Goal: Navigation & Orientation: Find specific page/section

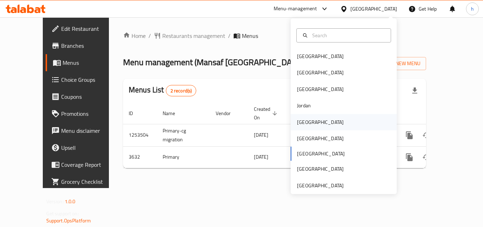
click at [304, 123] on div "[GEOGRAPHIC_DATA]" at bounding box center [320, 122] width 47 height 8
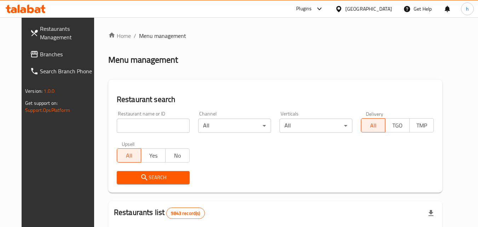
click at [47, 48] on link "Branches" at bounding box center [62, 54] width 77 height 17
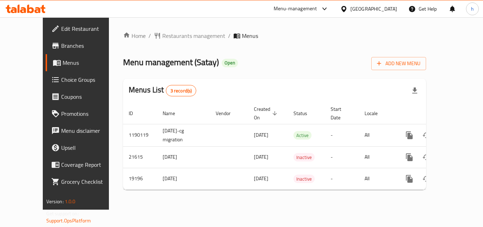
click at [396, 10] on div "[GEOGRAPHIC_DATA]" at bounding box center [374, 9] width 47 height 8
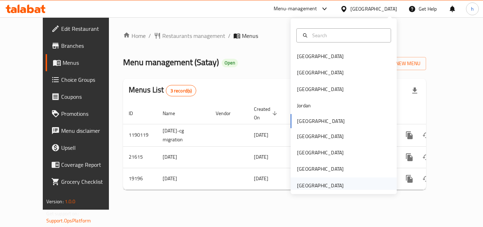
click at [330, 185] on div "[GEOGRAPHIC_DATA]" at bounding box center [320, 186] width 47 height 8
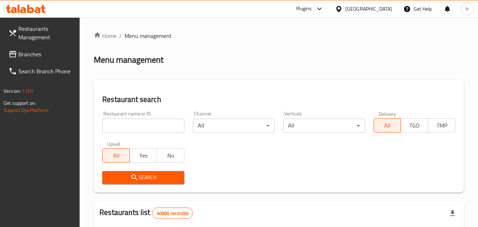
click at [34, 48] on link "Branches" at bounding box center [41, 54] width 77 height 17
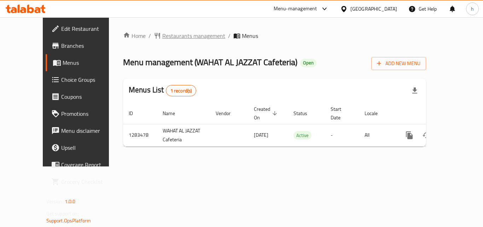
click at [162, 37] on span "Restaurants management" at bounding box center [193, 36] width 63 height 8
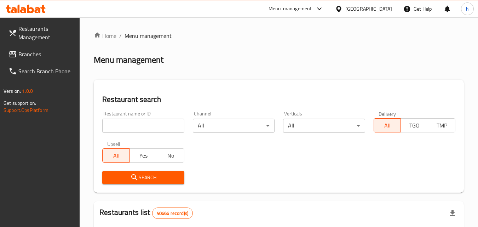
click at [54, 55] on span "Branches" at bounding box center [46, 54] width 56 height 8
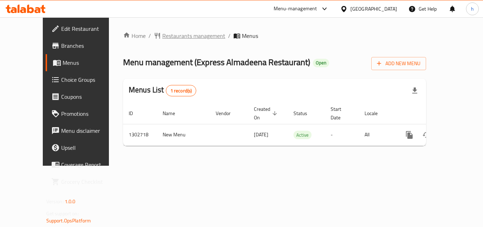
click at [180, 40] on span "Restaurants management" at bounding box center [193, 36] width 63 height 8
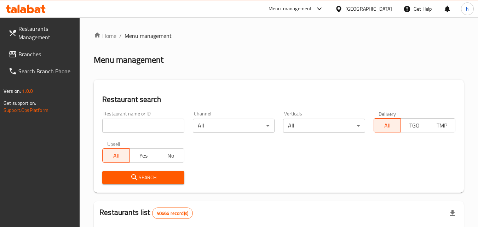
click at [45, 48] on link "Branches" at bounding box center [41, 54] width 77 height 17
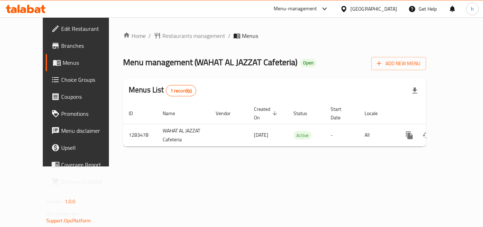
click at [371, 12] on div "[GEOGRAPHIC_DATA]" at bounding box center [374, 9] width 47 height 8
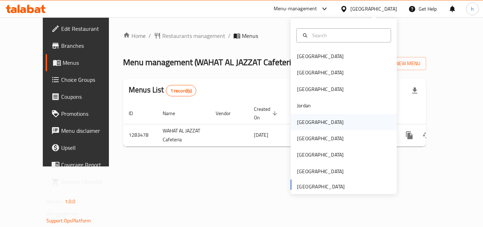
click at [304, 124] on div "[GEOGRAPHIC_DATA]" at bounding box center [320, 122] width 47 height 8
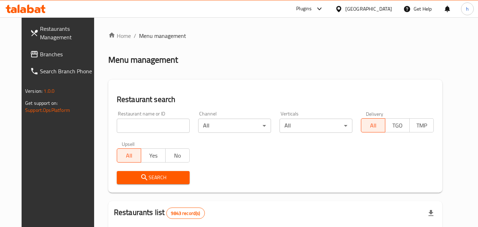
click at [46, 53] on span "Branches" at bounding box center [68, 54] width 56 height 8
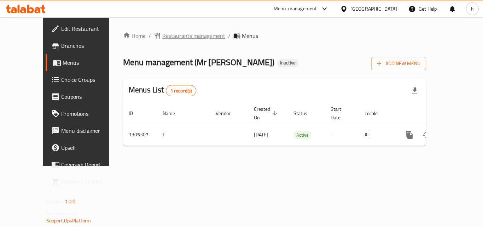
click at [170, 38] on span "Restaurants management" at bounding box center [193, 36] width 63 height 8
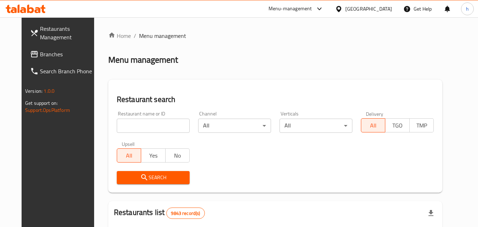
click at [47, 53] on span "Branches" at bounding box center [68, 54] width 56 height 8
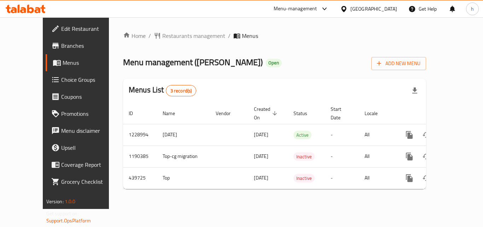
click at [384, 10] on div "[GEOGRAPHIC_DATA]" at bounding box center [374, 9] width 47 height 8
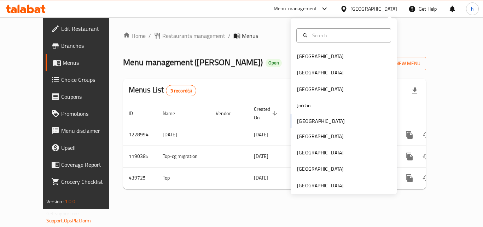
click at [315, 191] on div "Bahrain Egypt Iraq Jordan Kuwait Oman Qatar Saudi Arabia United Arab Emirates" at bounding box center [344, 106] width 106 height 176
click at [320, 186] on div "[GEOGRAPHIC_DATA]" at bounding box center [320, 186] width 47 height 8
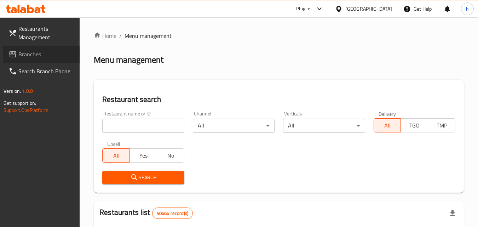
click at [48, 53] on span "Branches" at bounding box center [46, 54] width 56 height 8
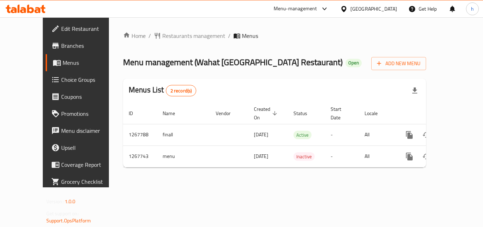
click at [383, 7] on div "[GEOGRAPHIC_DATA]" at bounding box center [374, 9] width 47 height 8
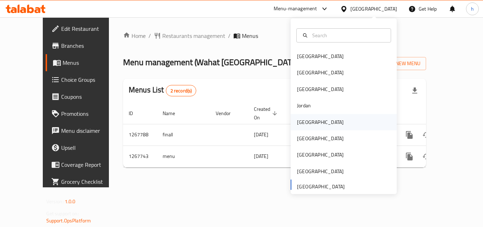
click at [315, 123] on div "[GEOGRAPHIC_DATA]" at bounding box center [344, 122] width 106 height 16
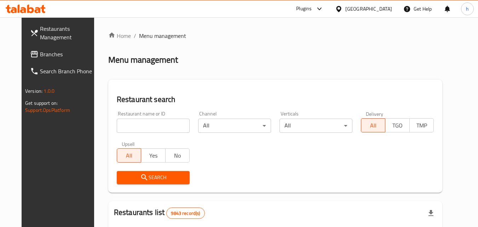
click at [44, 50] on span "Branches" at bounding box center [68, 54] width 56 height 8
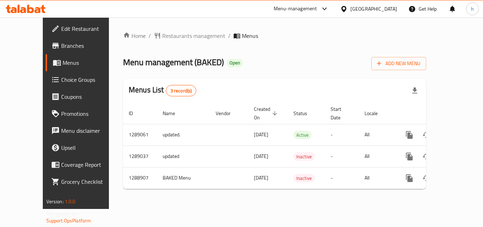
click at [61, 29] on span "Edit Restaurant" at bounding box center [89, 28] width 57 height 8
click at [174, 35] on span "Restaurants management" at bounding box center [193, 36] width 63 height 8
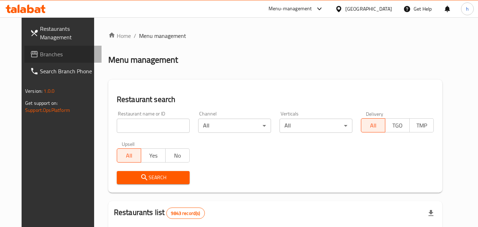
click at [47, 47] on link "Branches" at bounding box center [62, 54] width 77 height 17
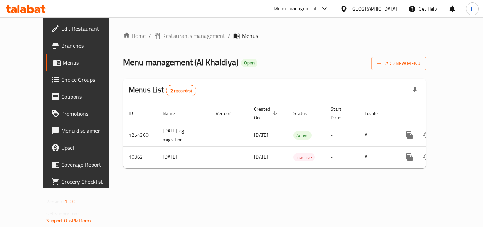
click at [395, 7] on div "[GEOGRAPHIC_DATA]" at bounding box center [374, 9] width 47 height 8
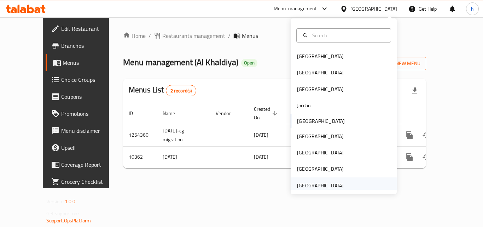
click at [322, 189] on div "[GEOGRAPHIC_DATA]" at bounding box center [320, 186] width 47 height 8
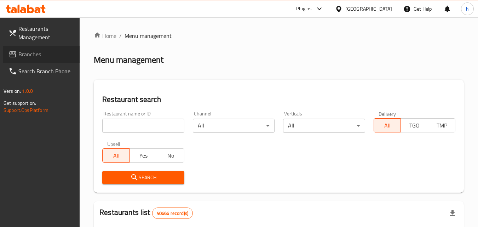
click at [34, 50] on span "Branches" at bounding box center [46, 54] width 56 height 8
